Goal: Information Seeking & Learning: Check status

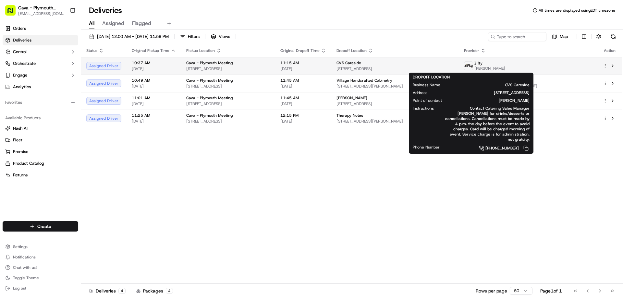
click at [450, 65] on div "CVS Careside" at bounding box center [394, 62] width 117 height 5
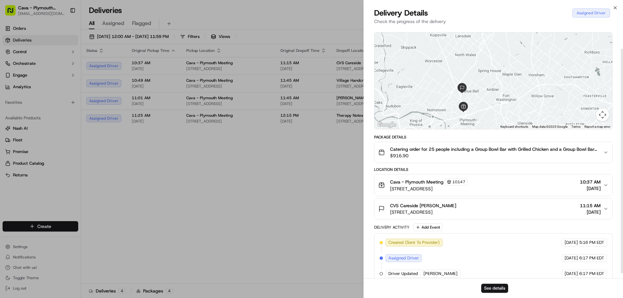
scroll to position [29, 0]
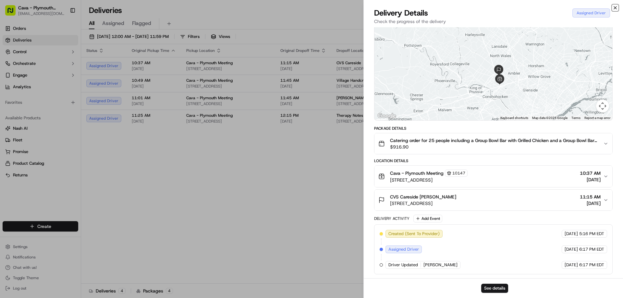
click at [617, 9] on icon "button" at bounding box center [614, 7] width 5 height 5
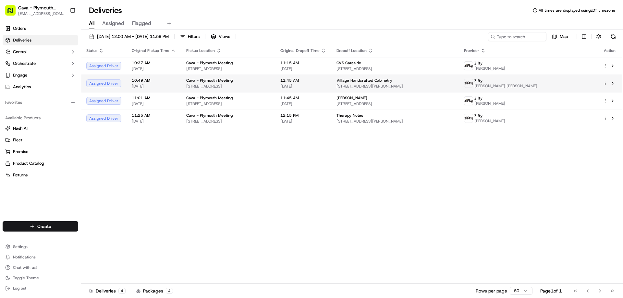
click at [183, 82] on td "Cava - Plymouth Meeting [STREET_ADDRESS]" at bounding box center [228, 84] width 94 height 18
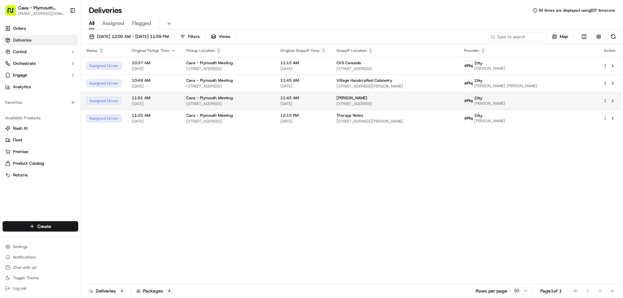
click at [236, 96] on div "Cava - Plymouth Meeting" at bounding box center [228, 97] width 84 height 5
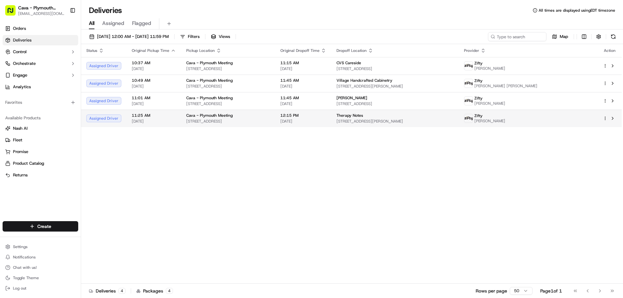
click at [231, 120] on span "[STREET_ADDRESS]" at bounding box center [228, 121] width 84 height 5
